Goal: Task Accomplishment & Management: Manage account settings

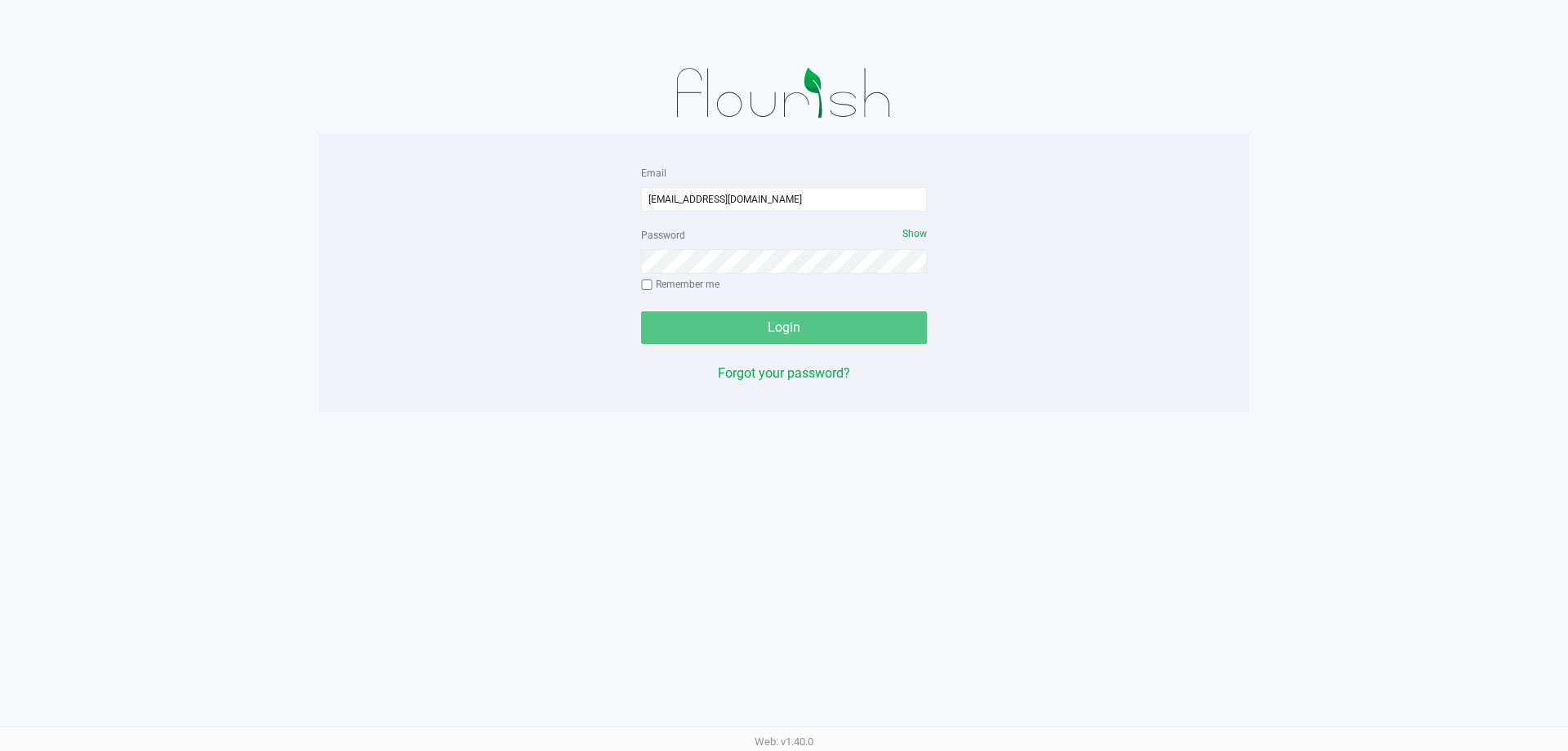
type input "[EMAIL_ADDRESS][DOMAIN_NAME]"
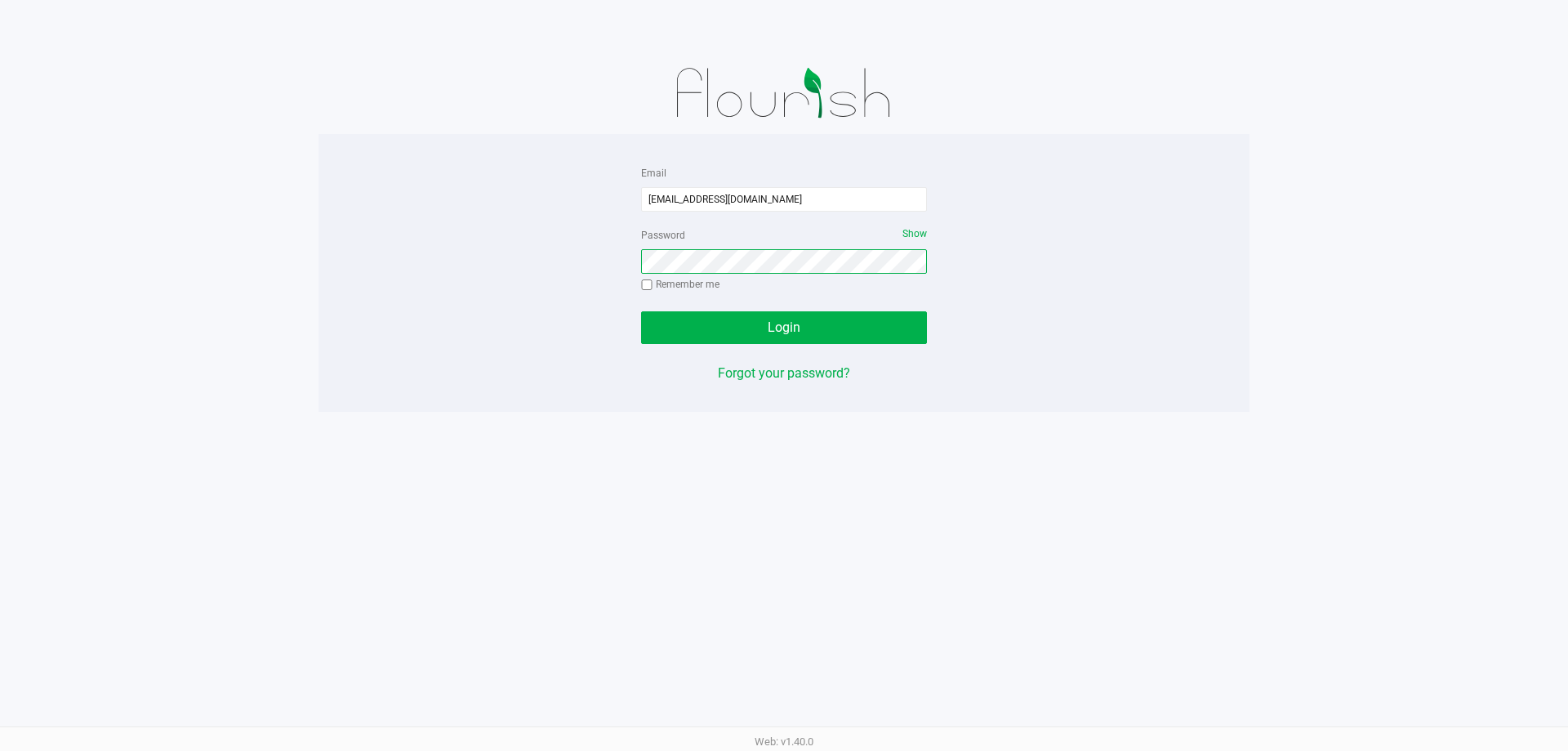
click at [641, 311] on button "Login" at bounding box center [784, 327] width 286 height 32
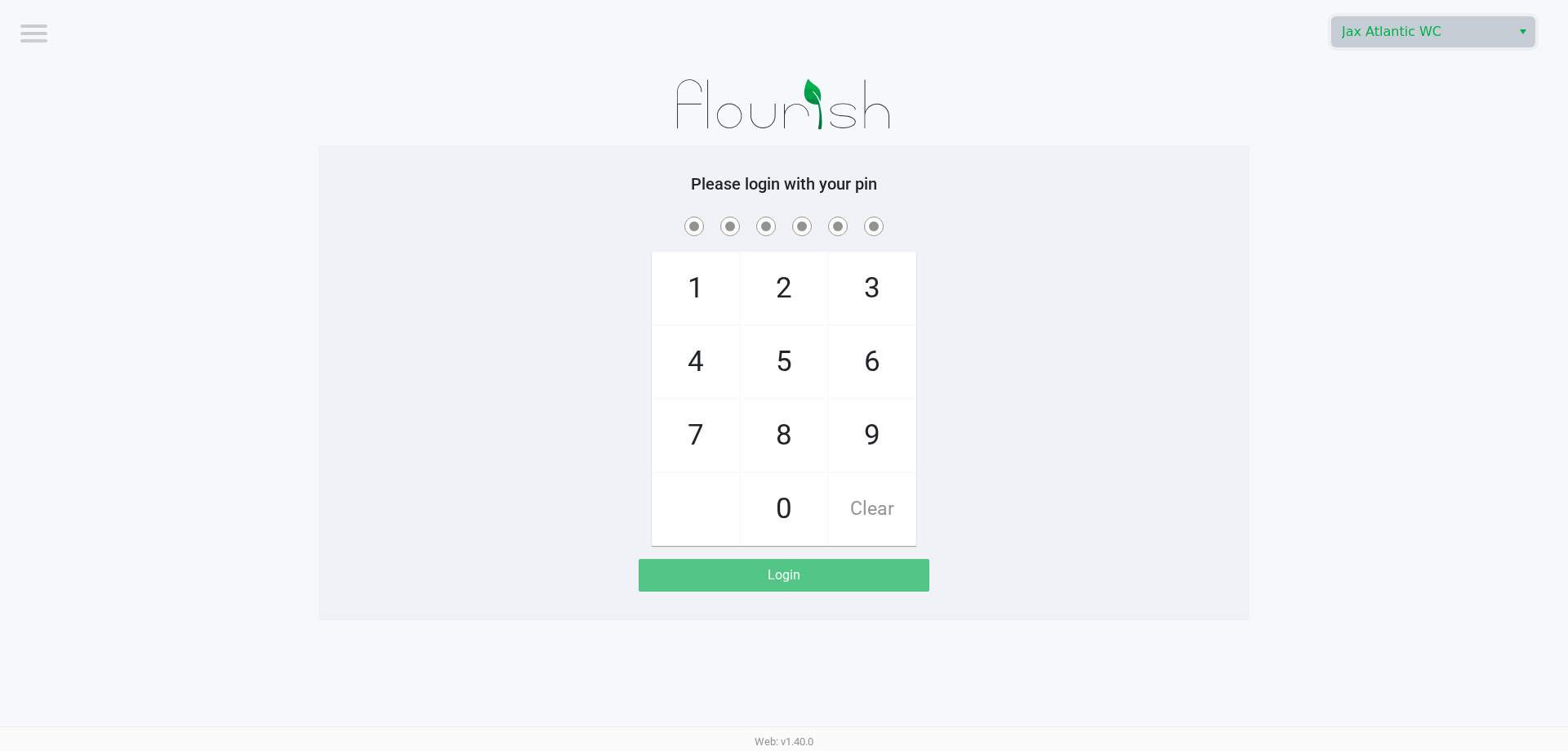
click at [1385, 42] on span "Jax Atlantic WC" at bounding box center [1421, 31] width 179 height 30
click at [1362, 91] on span "Jax WC" at bounding box center [1366, 88] width 44 height 20
checkbox input "true"
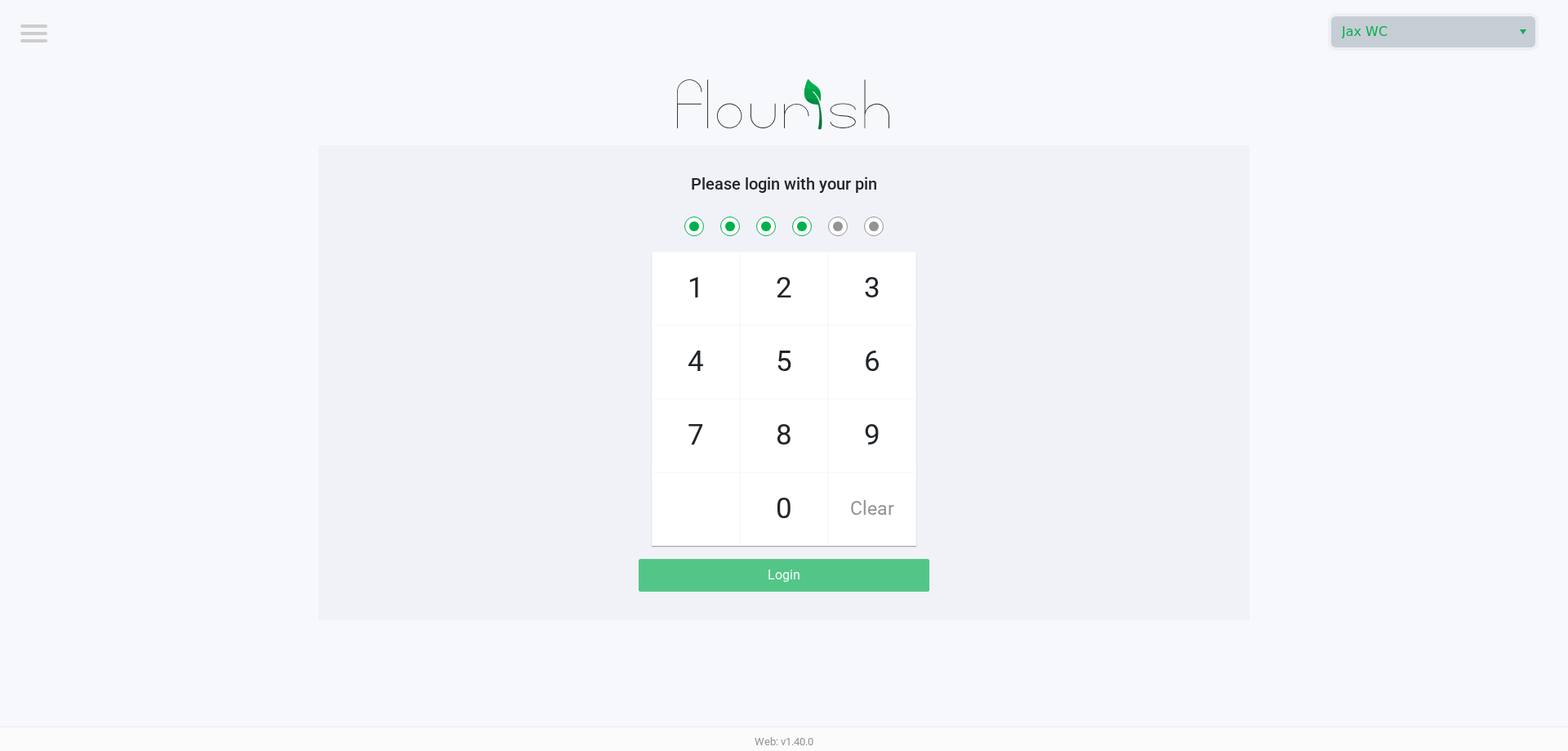
checkbox input "true"
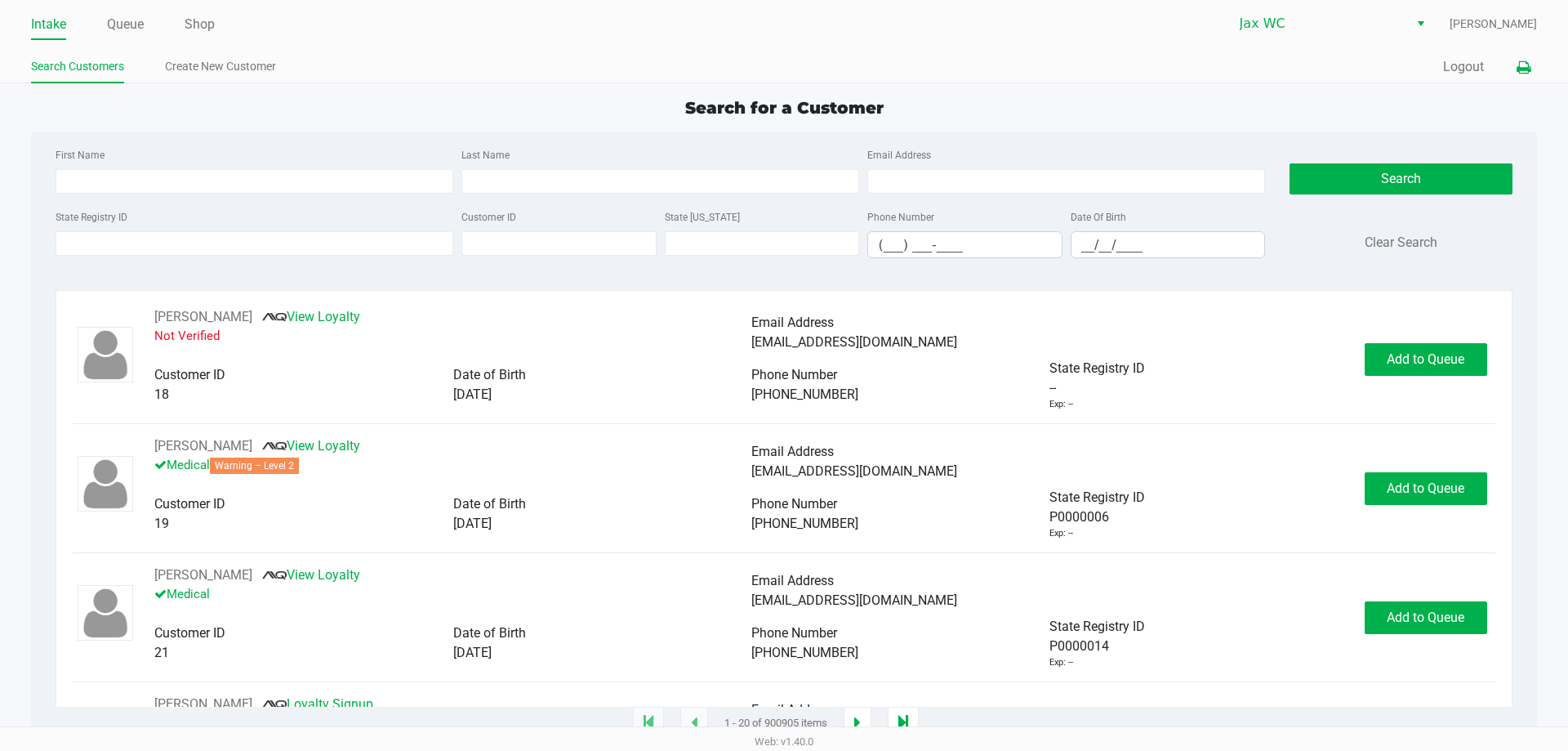
click at [1532, 72] on button at bounding box center [1523, 67] width 27 height 31
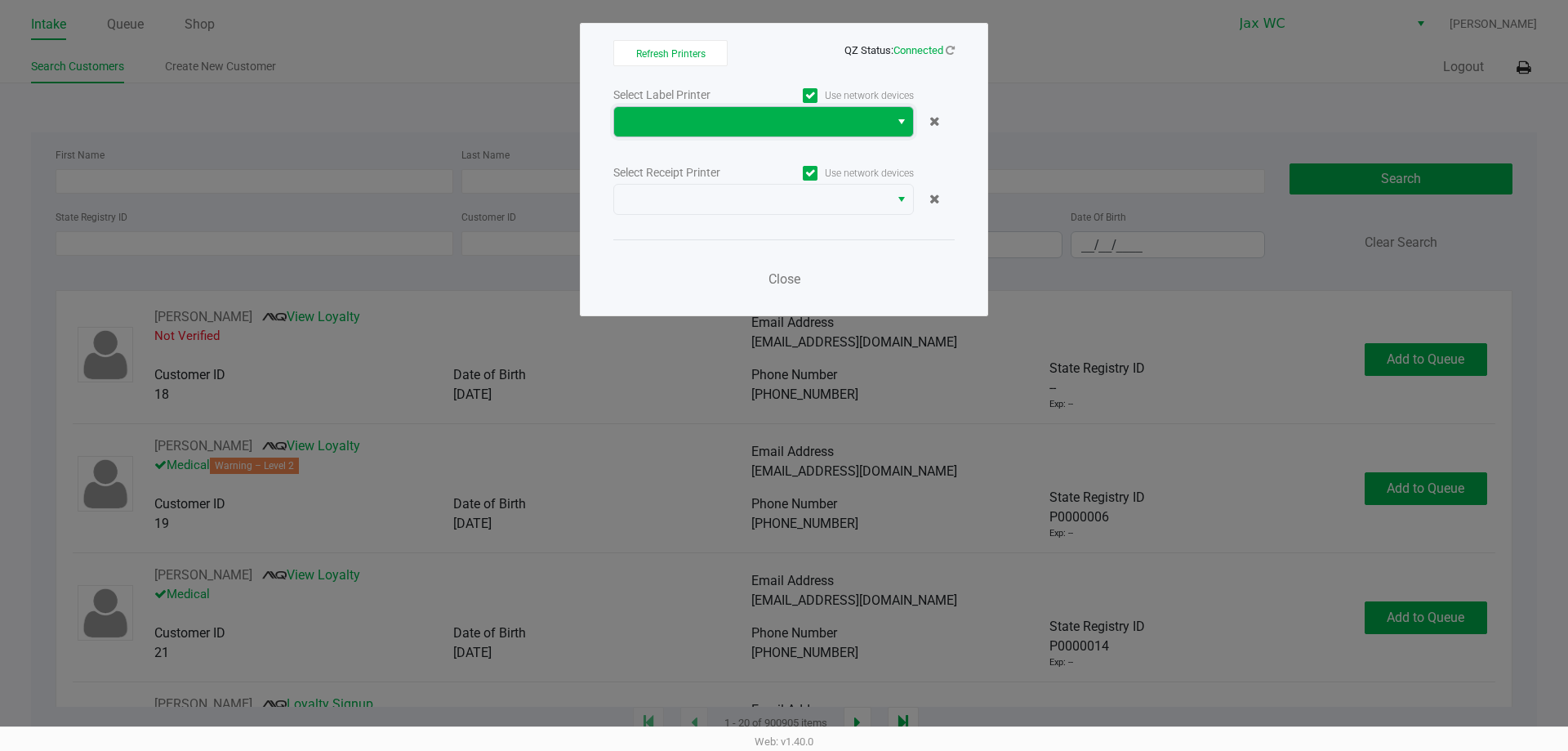
click at [870, 122] on span at bounding box center [752, 122] width 256 height 20
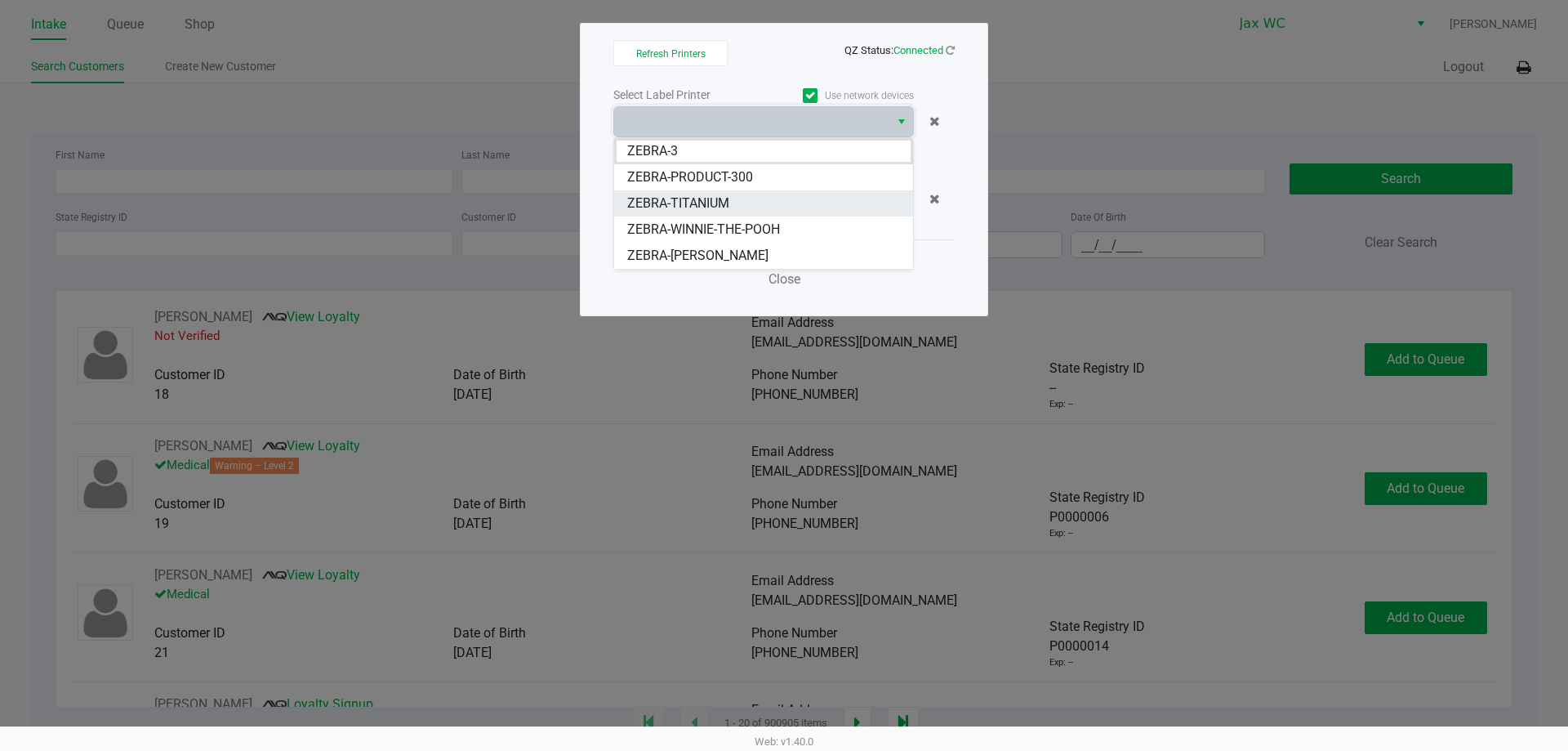
click at [723, 205] on span "ZEBRA-TITANIUM" at bounding box center [679, 204] width 102 height 20
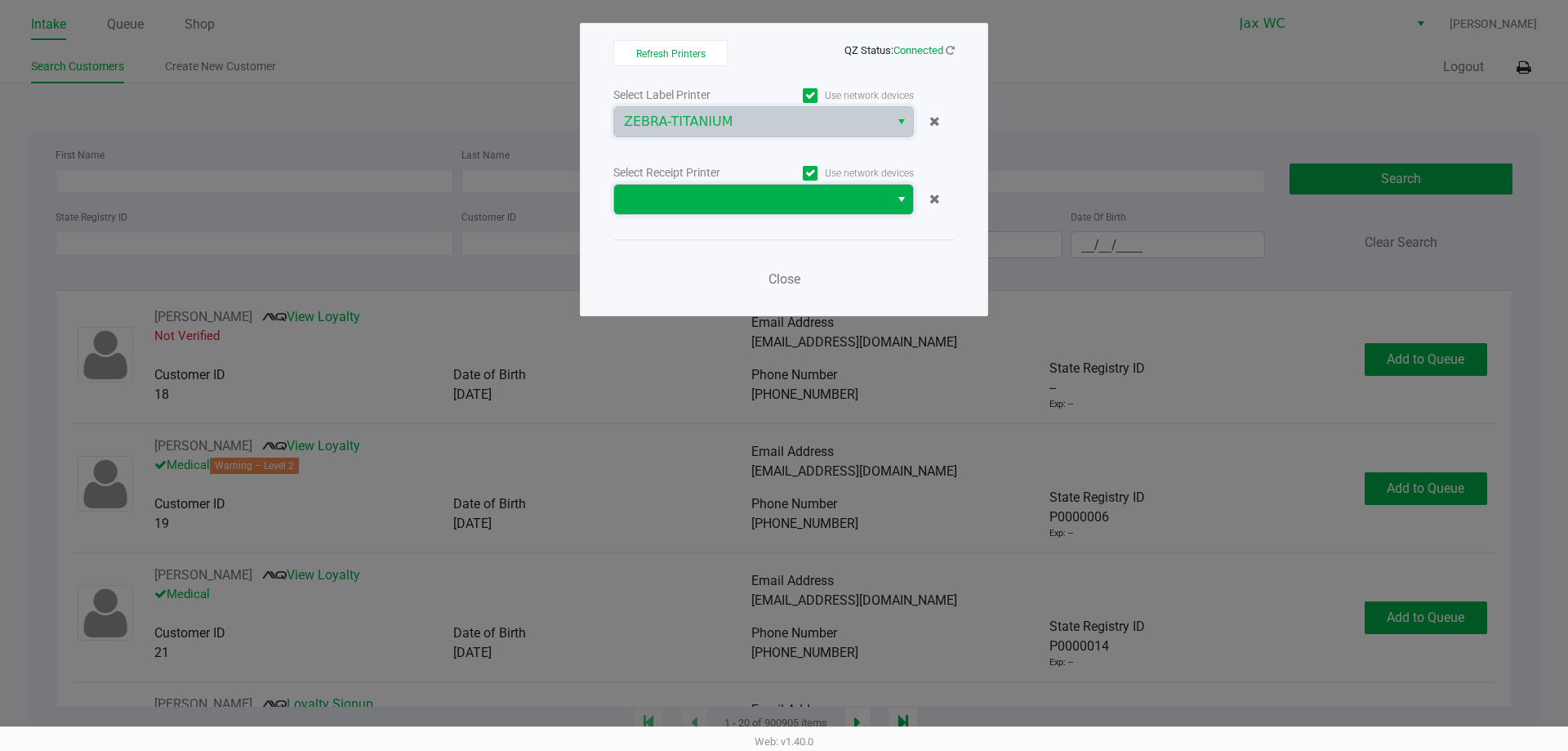
click at [738, 190] on span at bounding box center [752, 200] width 256 height 20
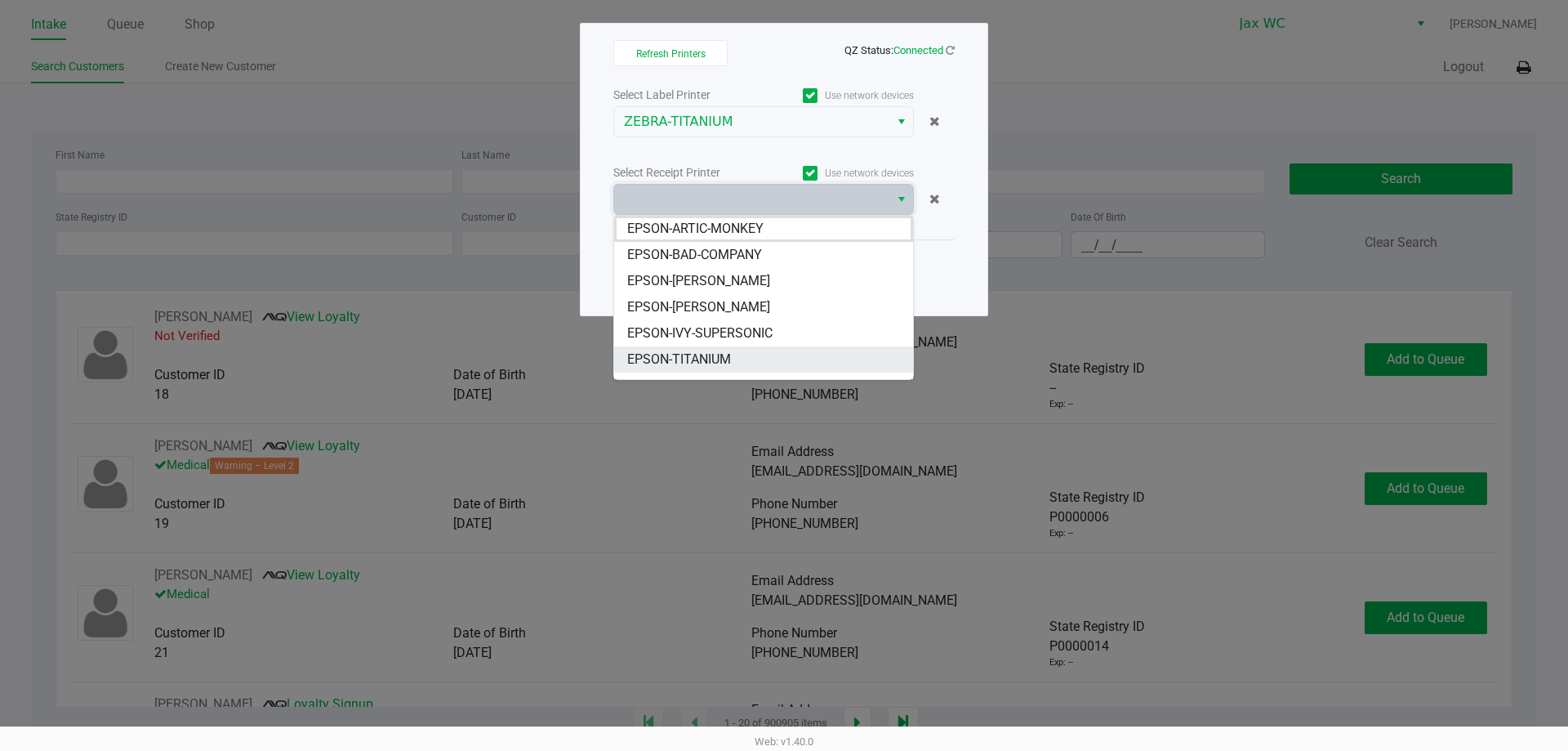
click at [679, 363] on span "EPSON-TITANIUM" at bounding box center [679, 359] width 103 height 20
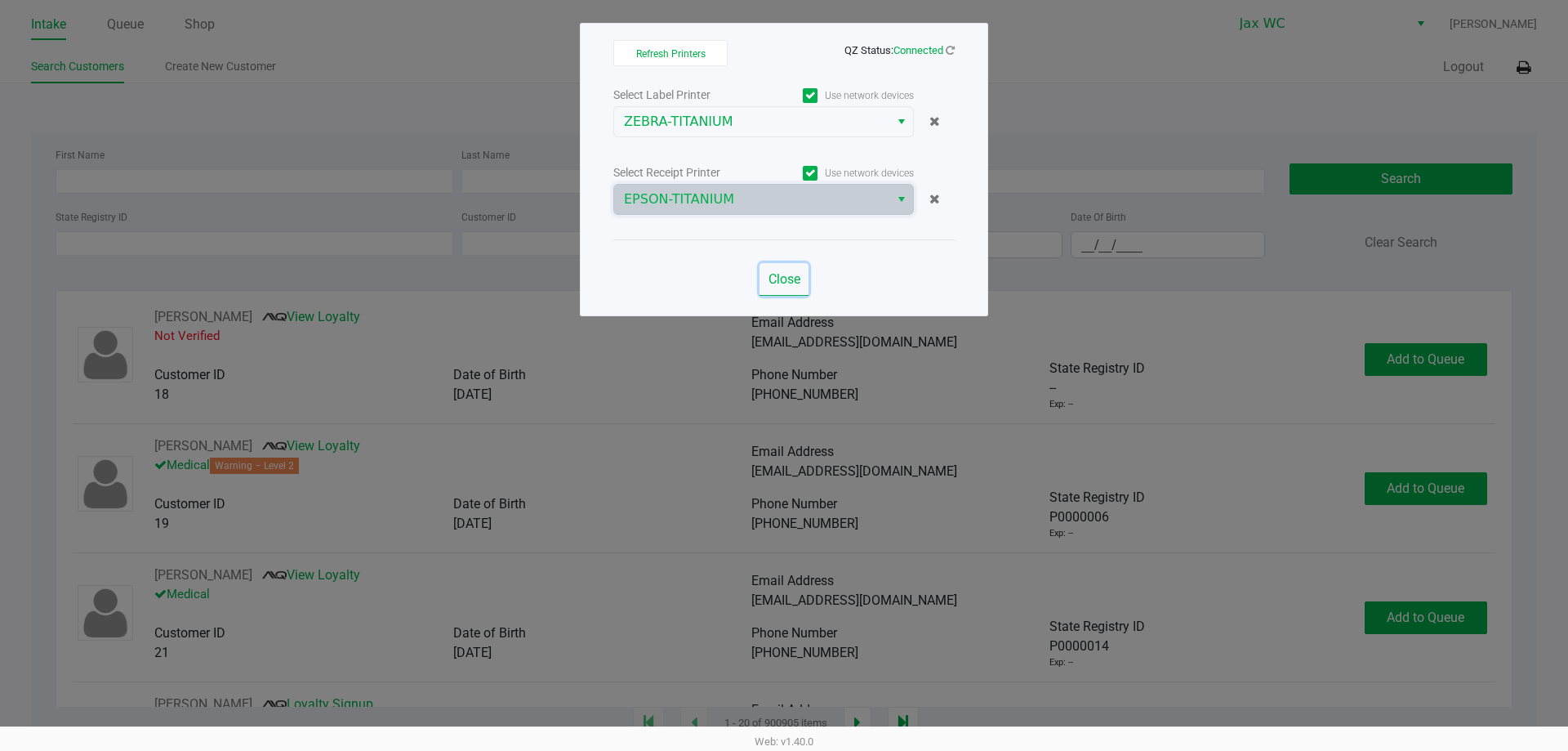
click at [796, 286] on span "Close" at bounding box center [784, 280] width 31 height 16
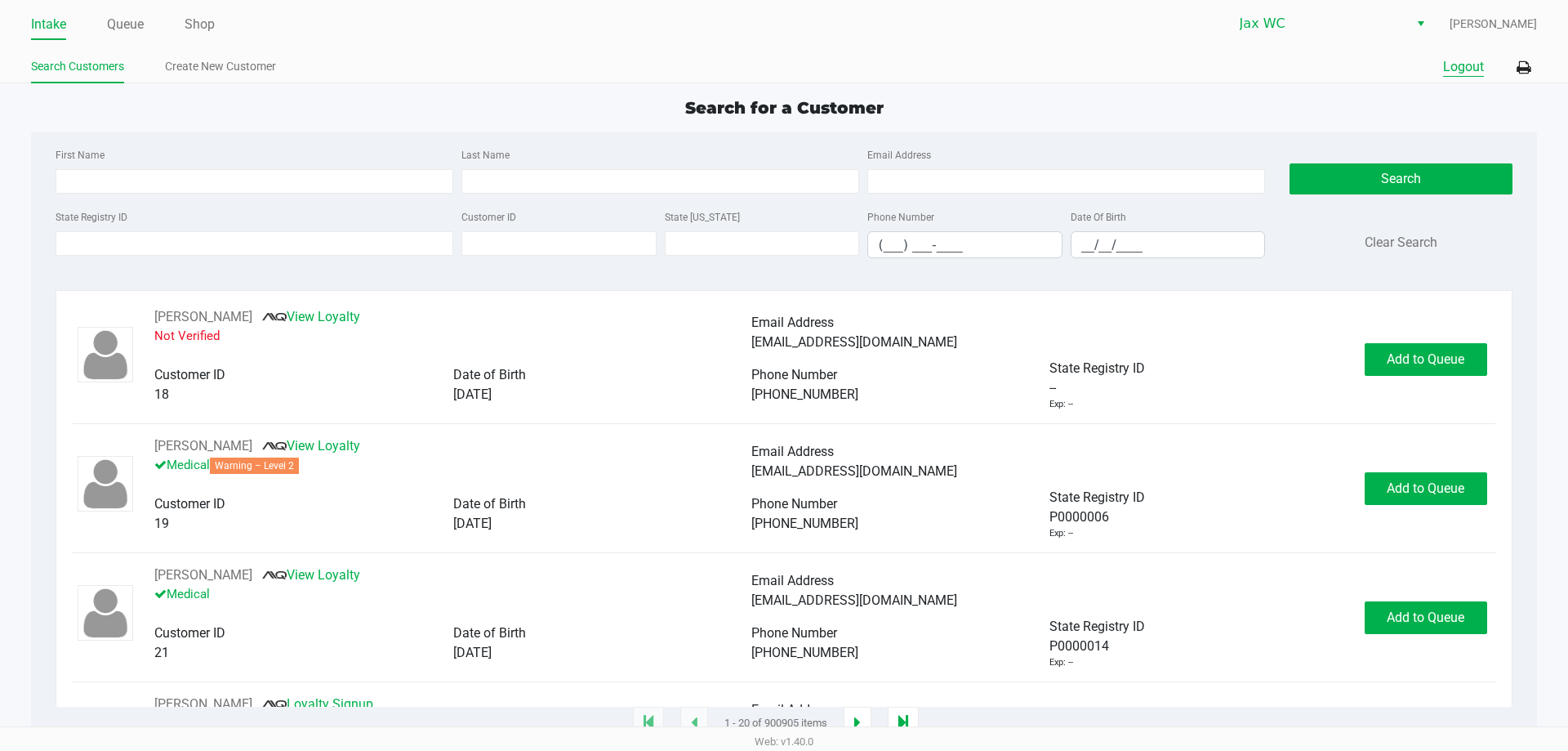
click at [1474, 64] on button "Logout" at bounding box center [1464, 67] width 41 height 20
